Goal: Find contact information: Find contact information

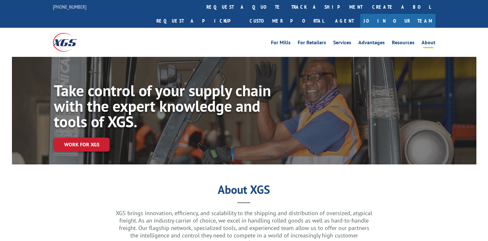
scroll to position [883, 0]
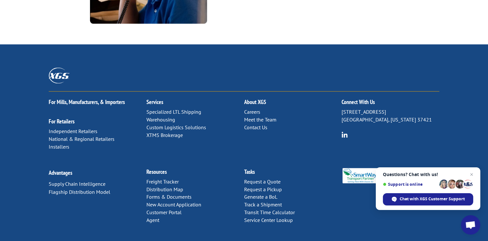
click at [260, 124] on link "Contact Us" at bounding box center [255, 127] width 23 height 6
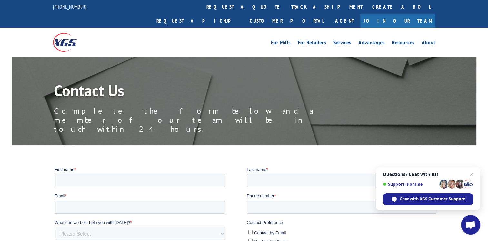
scroll to position [91, 0]
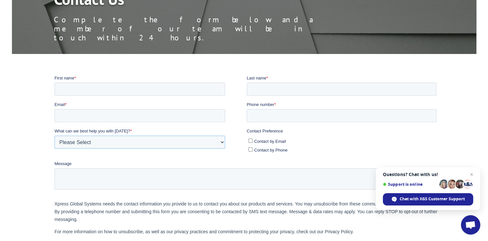
click at [164, 138] on select "Please Select Quoting, Opening New Account, or New Business Opportunity Shipmen…" at bounding box center [140, 141] width 171 height 13
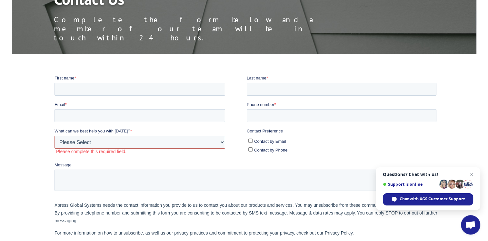
scroll to position [0, 0]
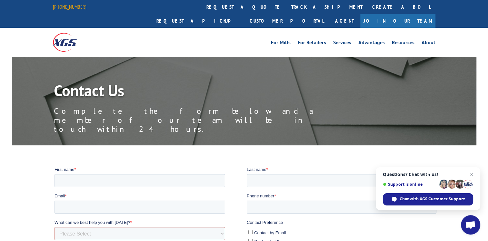
click at [72, 5] on link "[PHONE_NUMBER]" at bounding box center [70, 7] width 34 height 6
click at [343, 40] on link "Services" at bounding box center [342, 43] width 18 height 7
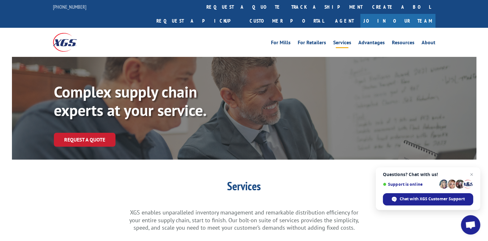
click at [57, 33] on img at bounding box center [65, 42] width 24 height 18
